Goal: Book appointment/travel/reservation

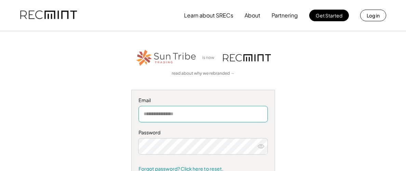
click at [159, 116] on input "email" at bounding box center [202, 114] width 129 height 16
type input "**********"
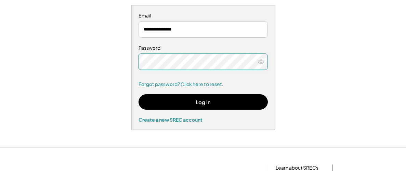
scroll to position [91, 0]
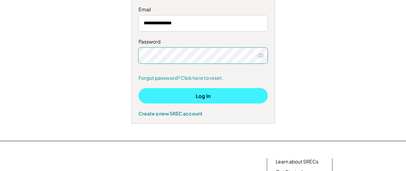
click at [228, 97] on button "Log In" at bounding box center [202, 95] width 129 height 15
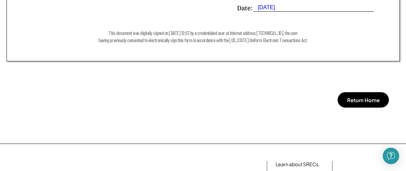
scroll to position [641, 0]
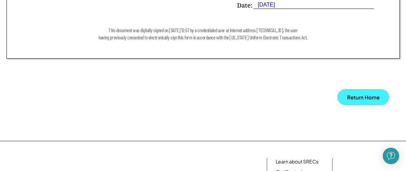
click at [355, 97] on button "Return Home" at bounding box center [362, 96] width 51 height 15
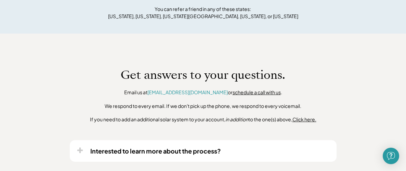
scroll to position [163, 0]
